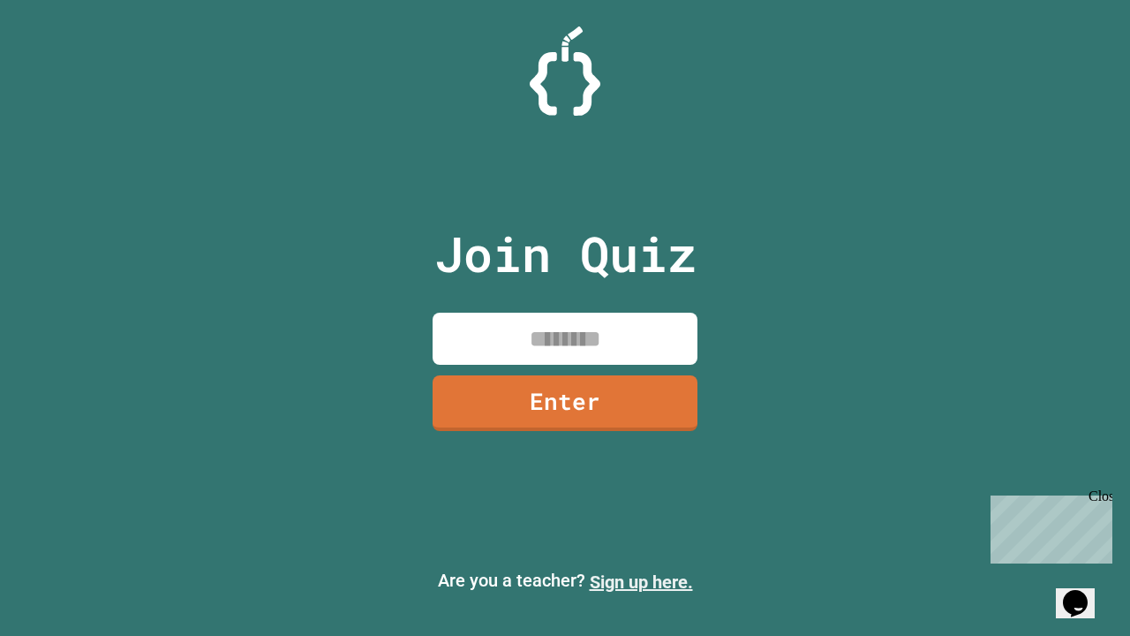
click at [641, 582] on link "Sign up here." at bounding box center [641, 581] width 103 height 21
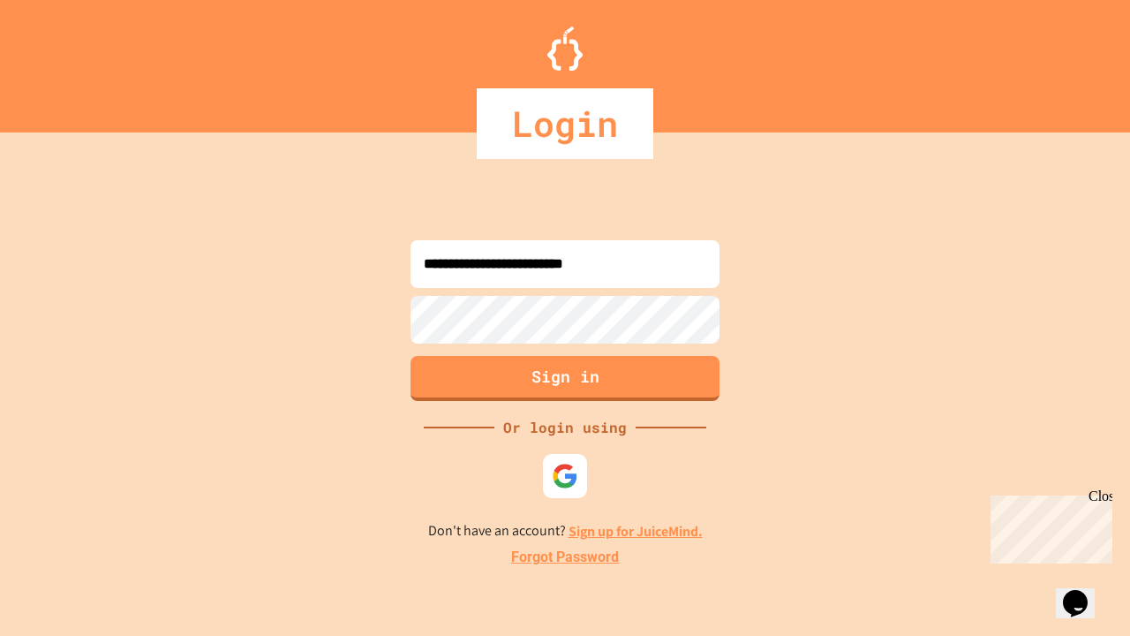
type input "**********"
